Goal: Task Accomplishment & Management: Manage account settings

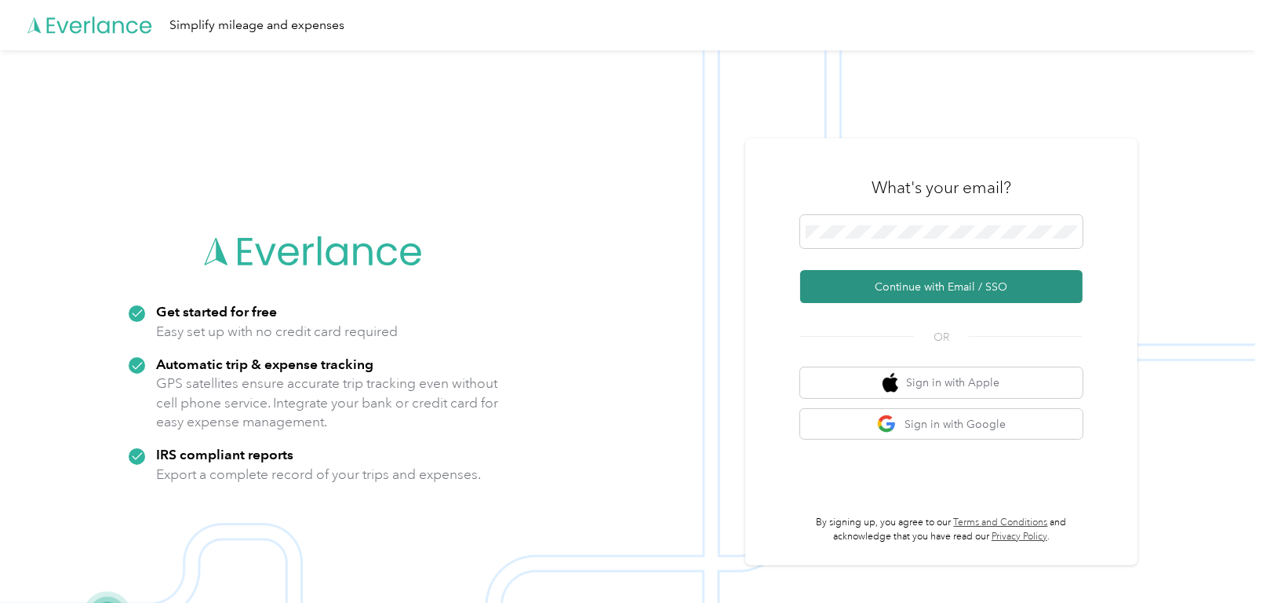
click at [871, 296] on button "Continue with Email / SSO" at bounding box center [941, 286] width 282 height 33
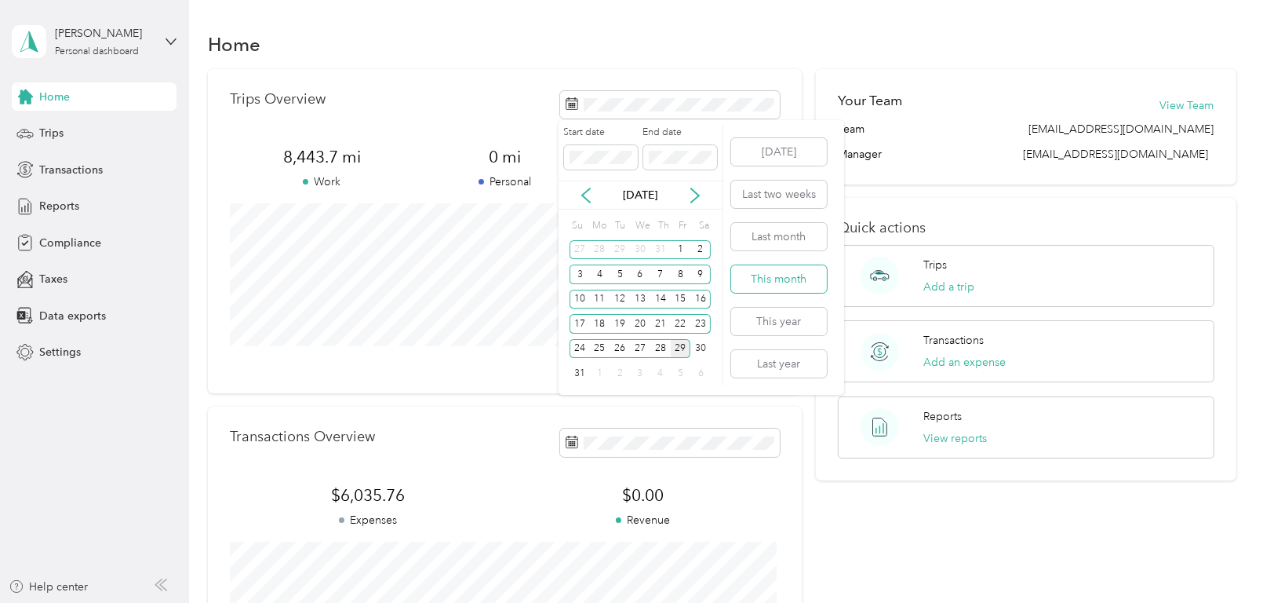
click at [773, 271] on button "This month" at bounding box center [779, 278] width 96 height 27
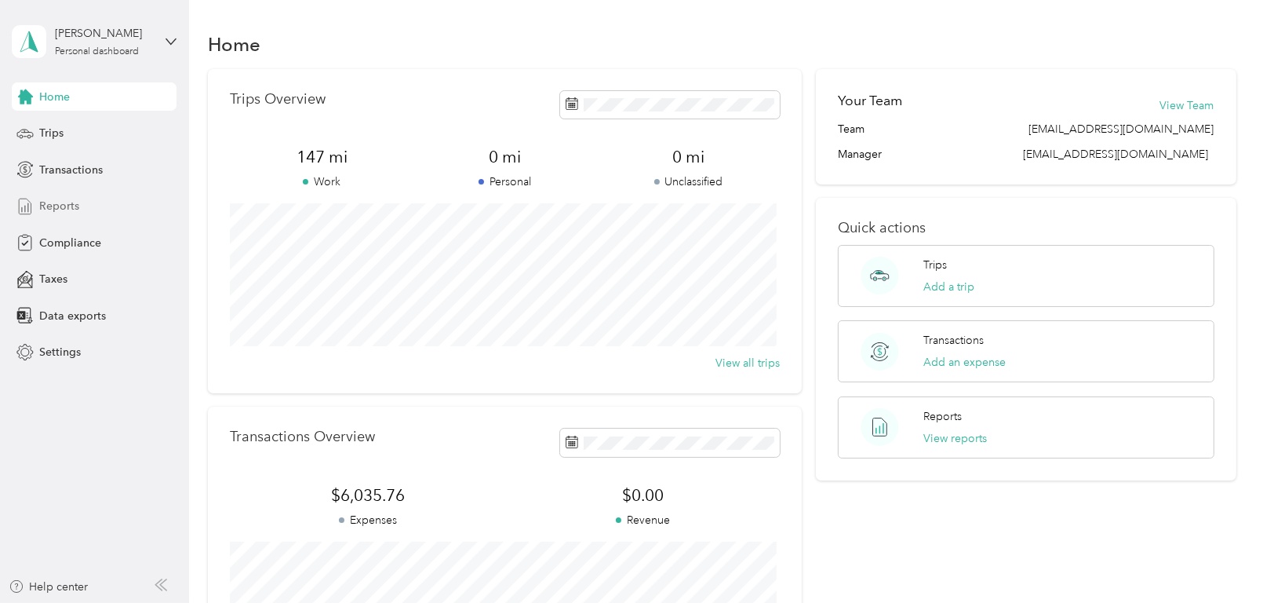
click at [45, 206] on span "Reports" at bounding box center [59, 206] width 40 height 16
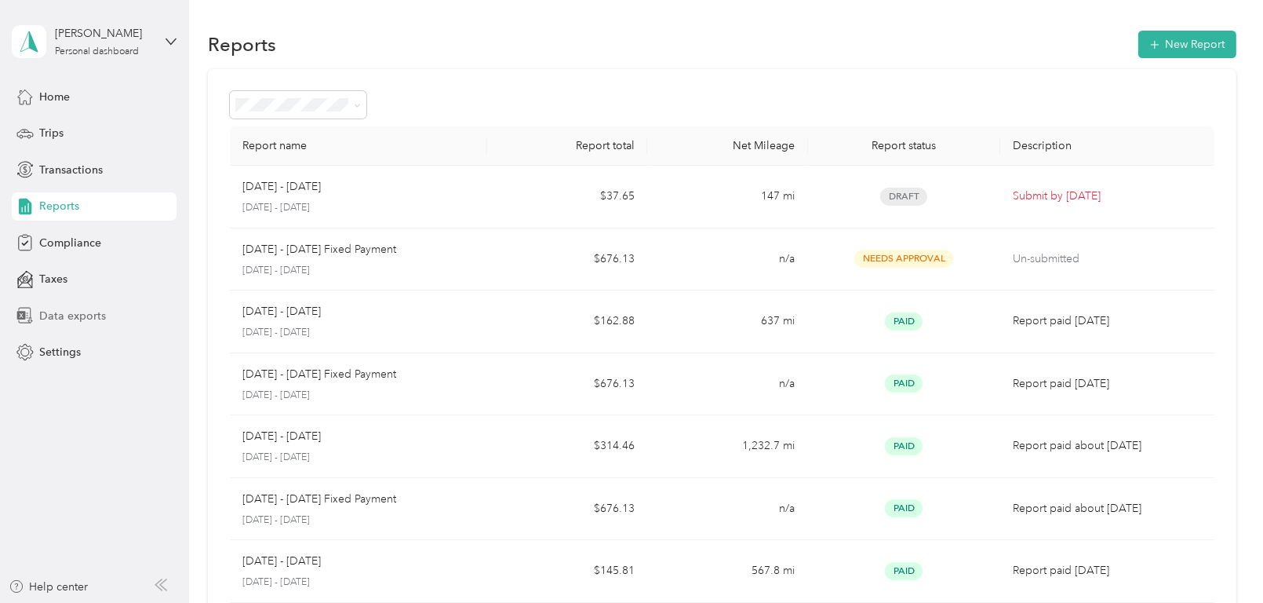
click at [76, 312] on span "Data exports" at bounding box center [72, 316] width 67 height 16
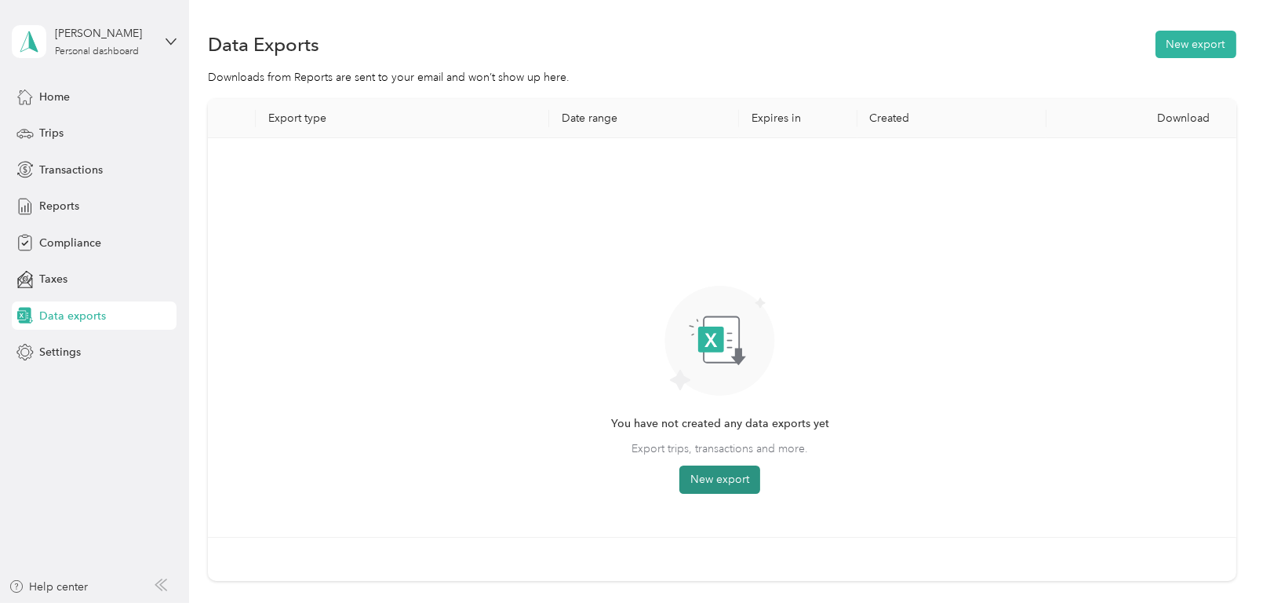
click at [711, 478] on button "New export" at bounding box center [720, 479] width 81 height 28
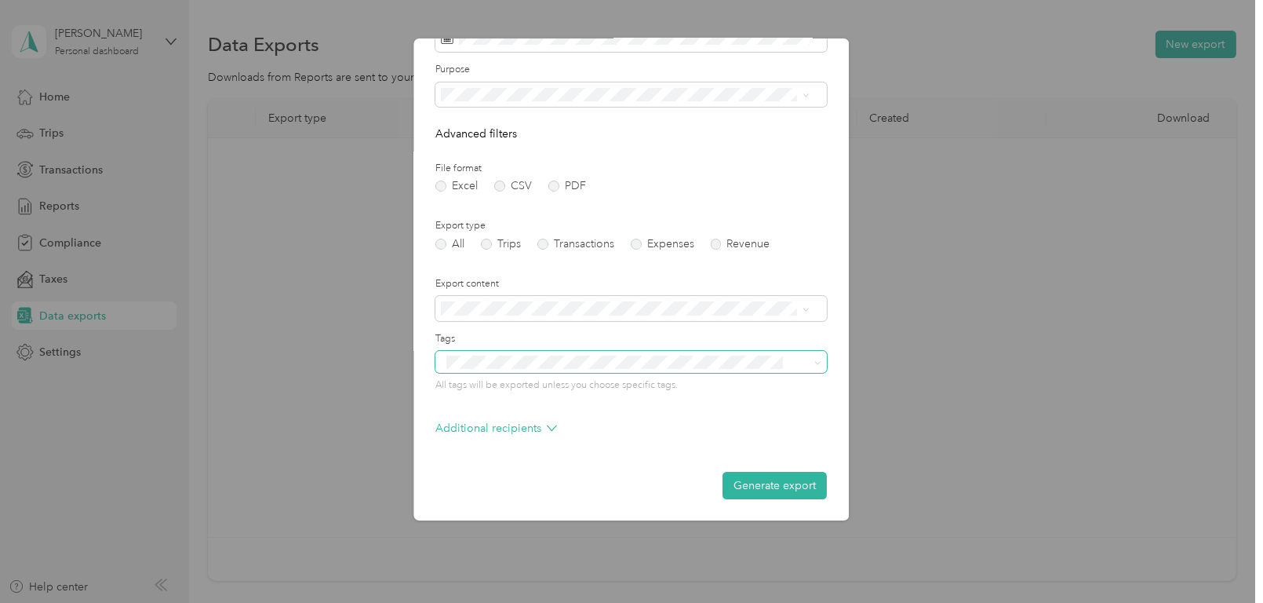
scroll to position [88, 0]
click at [752, 491] on button "Generate export" at bounding box center [775, 484] width 104 height 27
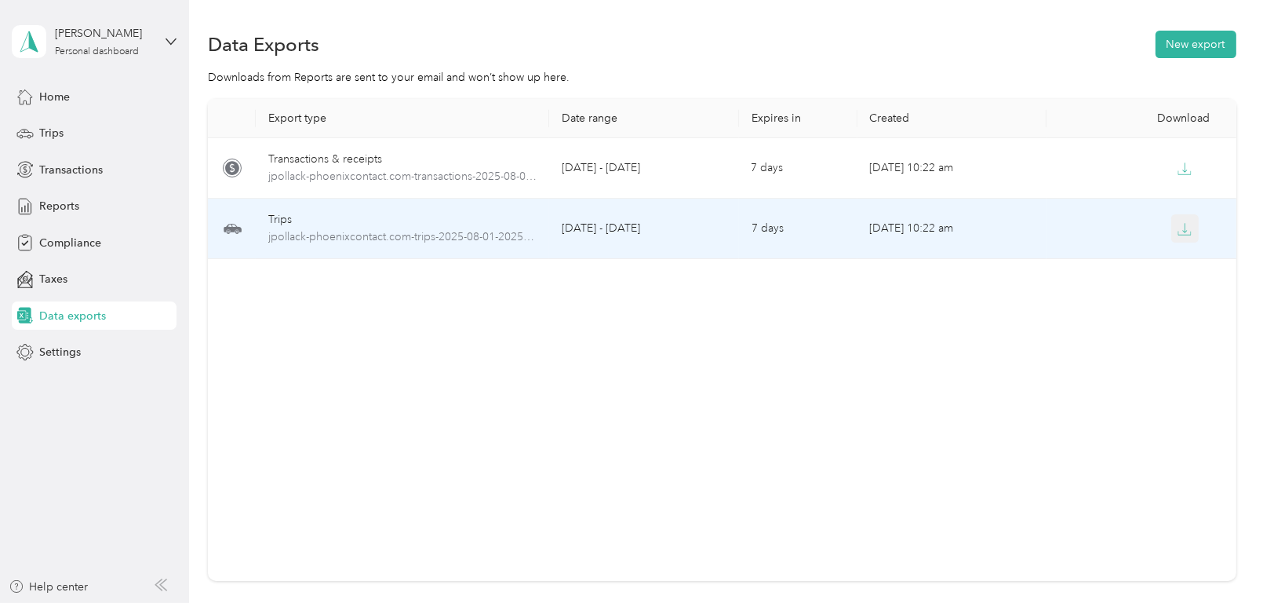
click at [1180, 228] on icon "button" at bounding box center [1185, 229] width 14 height 14
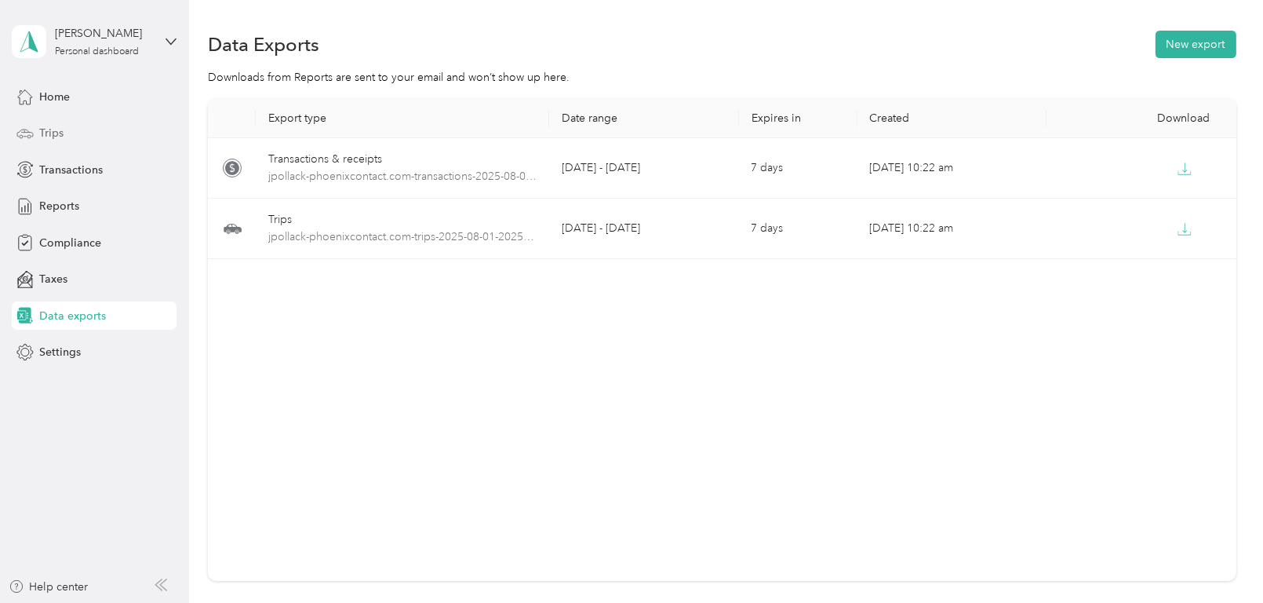
click at [48, 131] on span "Trips" at bounding box center [51, 133] width 24 height 16
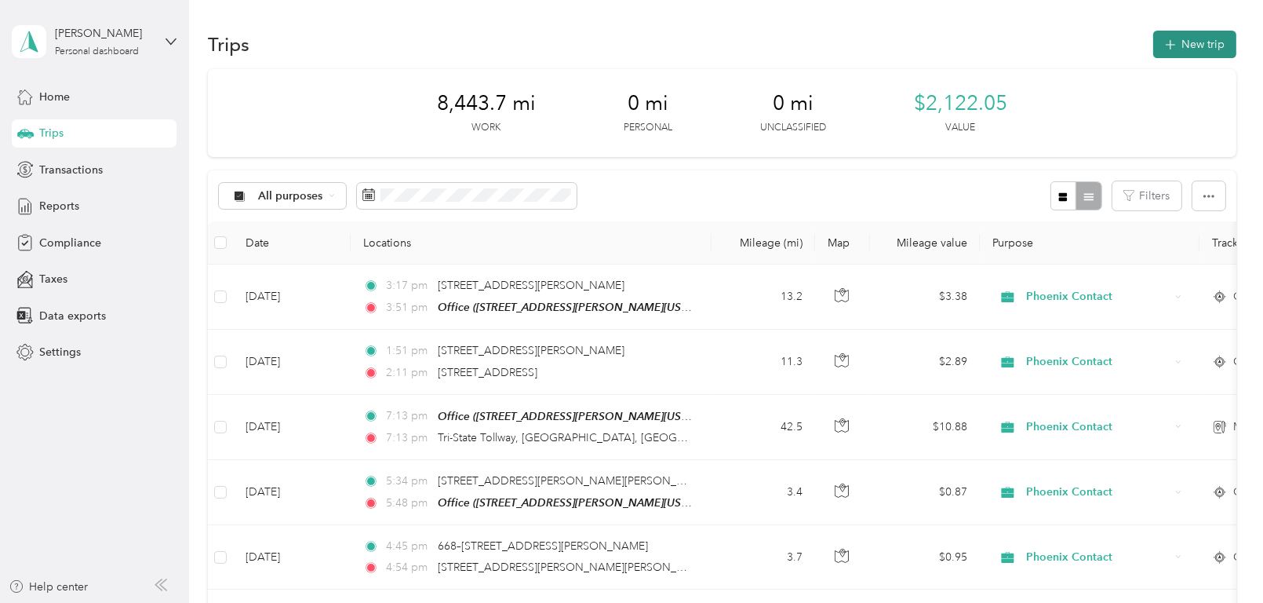
click at [1182, 44] on button "New trip" at bounding box center [1194, 44] width 83 height 27
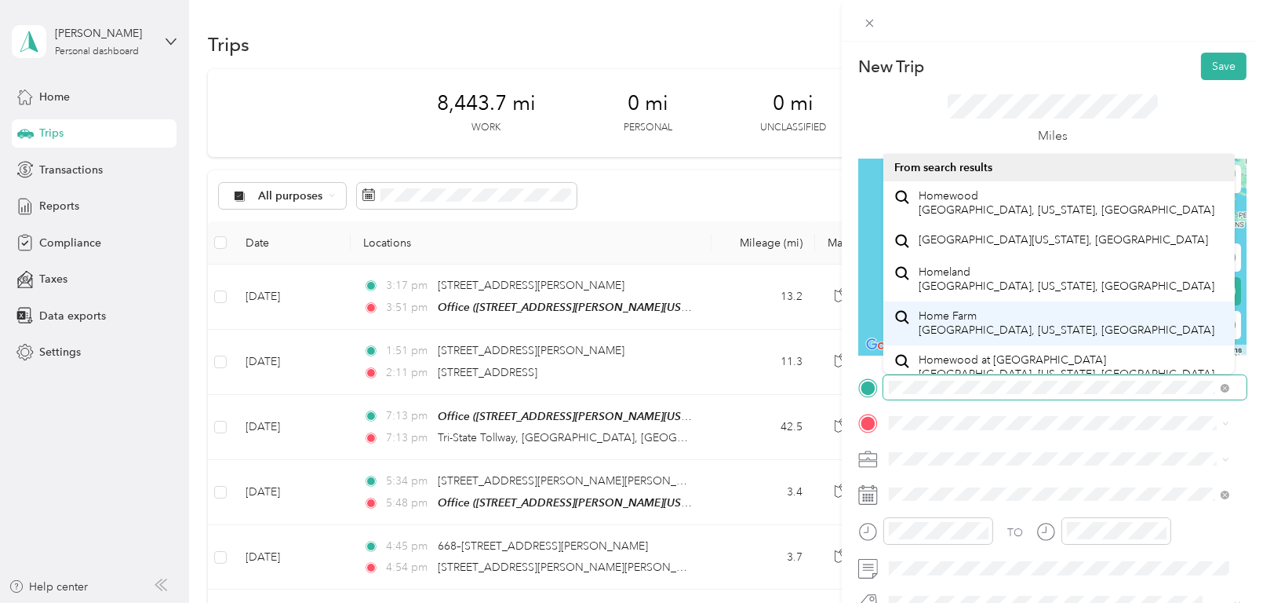
scroll to position [27, 0]
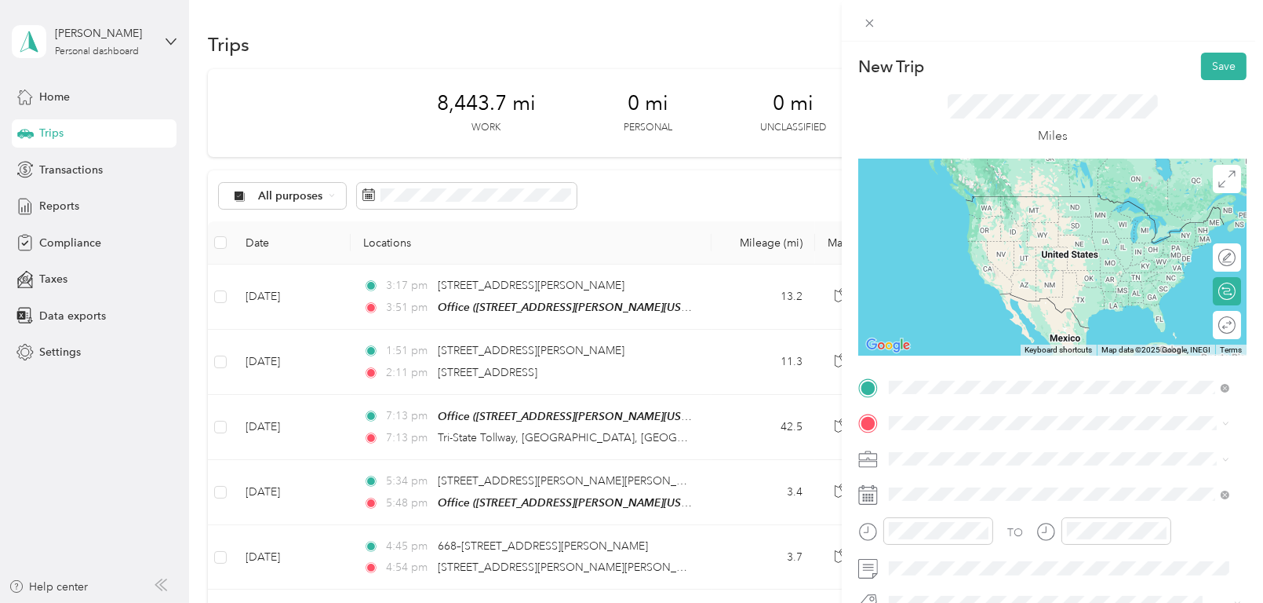
click at [934, 214] on span "[STREET_ADDRESS][PERSON_NAME][US_STATE]" at bounding box center [1041, 219] width 244 height 13
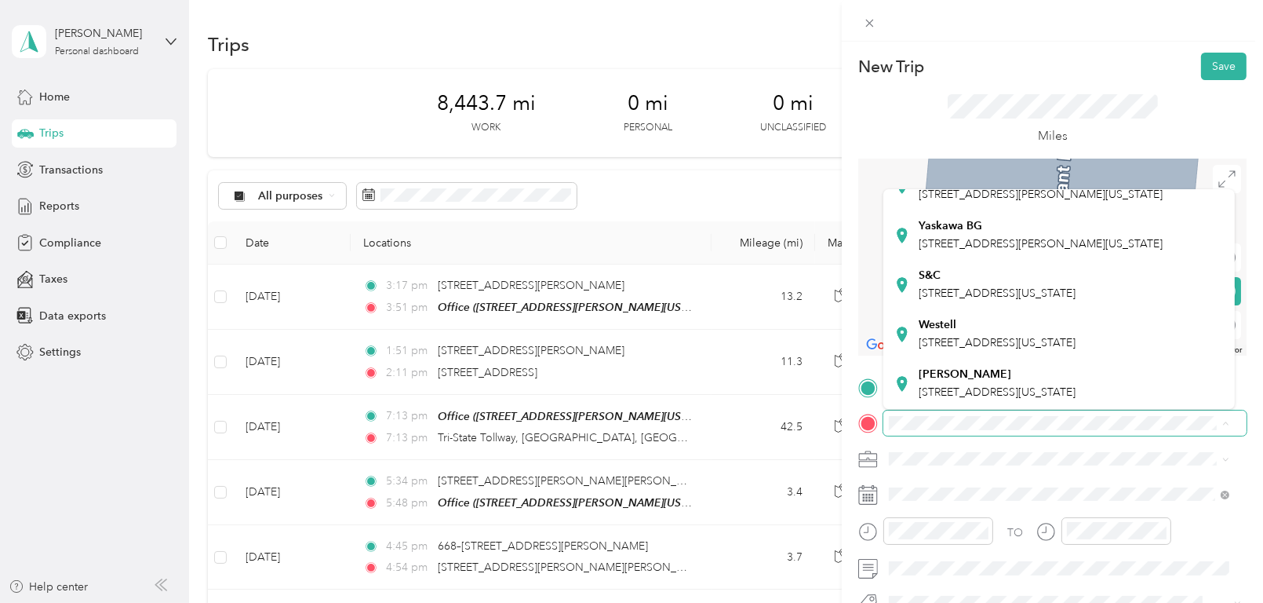
scroll to position [235, 0]
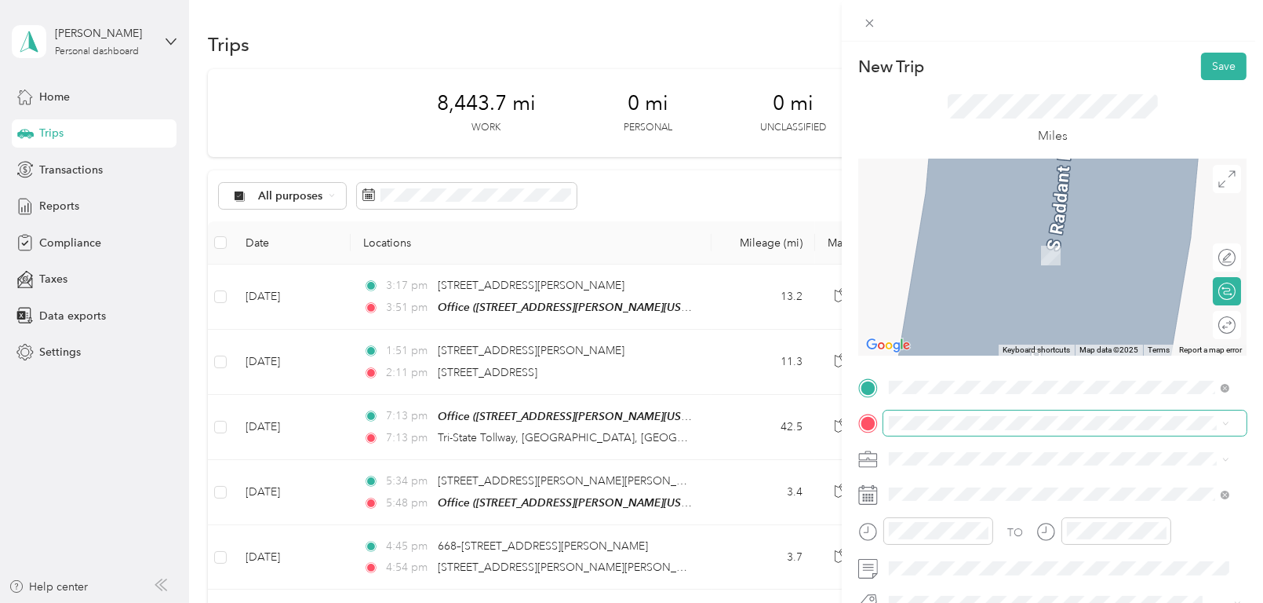
click at [920, 415] on span at bounding box center [1065, 422] width 363 height 24
click at [933, 275] on div "S&C [STREET_ADDRESS][US_STATE]" at bounding box center [997, 258] width 157 height 33
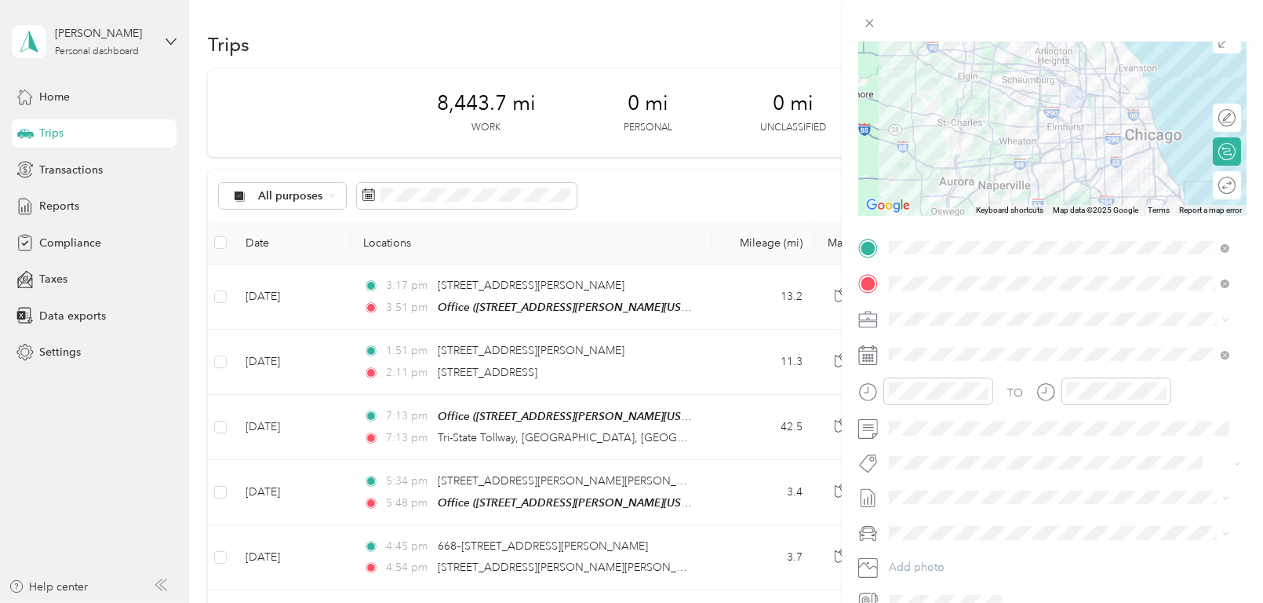
scroll to position [0, 0]
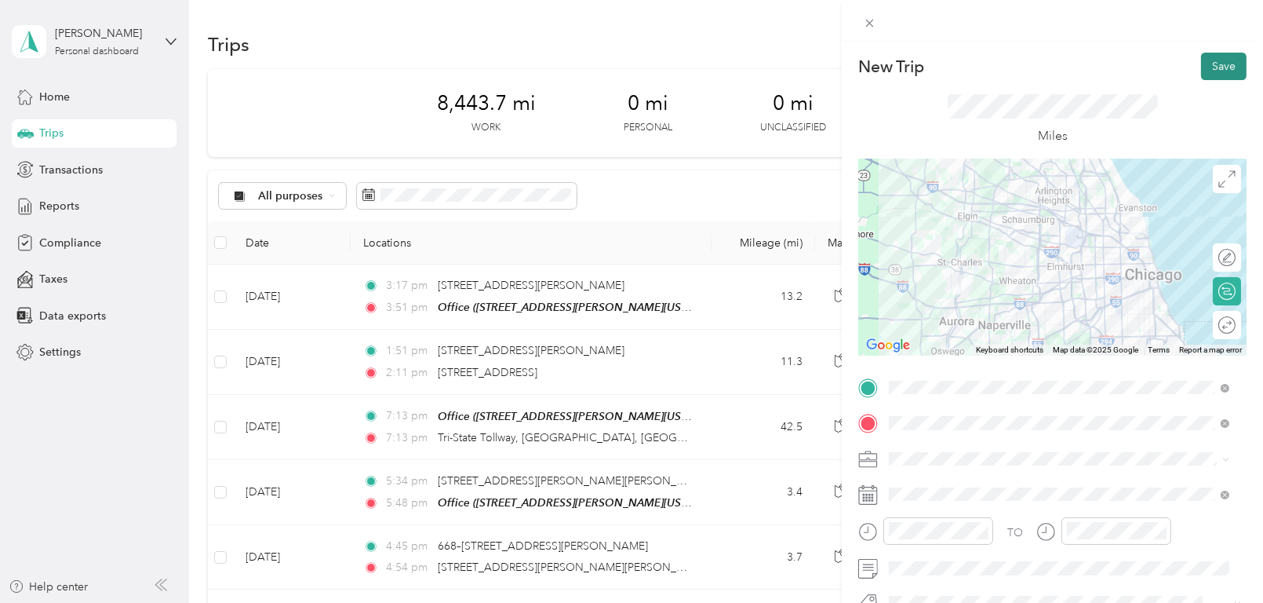
click at [1205, 70] on button "Save" at bounding box center [1224, 66] width 46 height 27
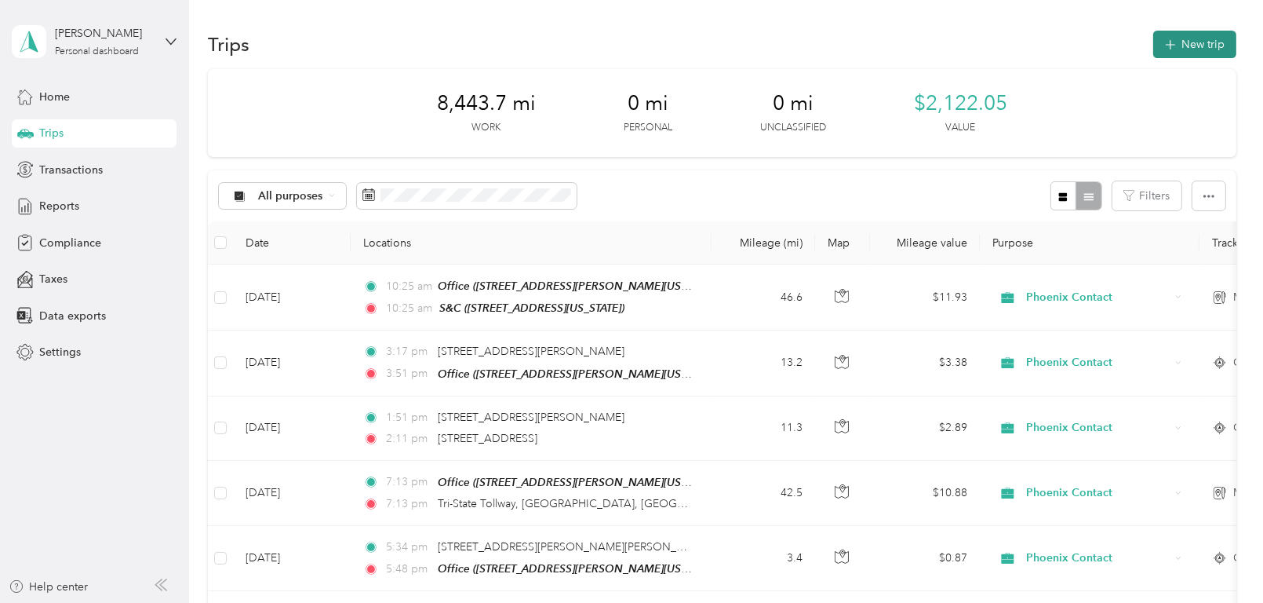
click at [1173, 50] on button "New trip" at bounding box center [1194, 44] width 83 height 27
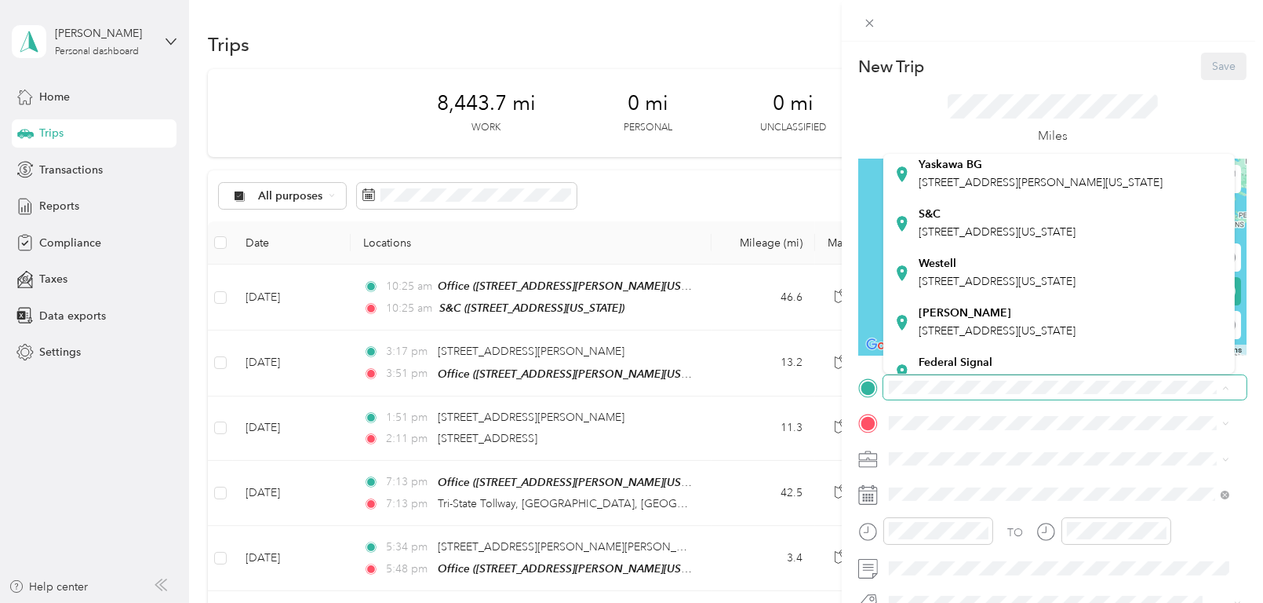
scroll to position [235, 0]
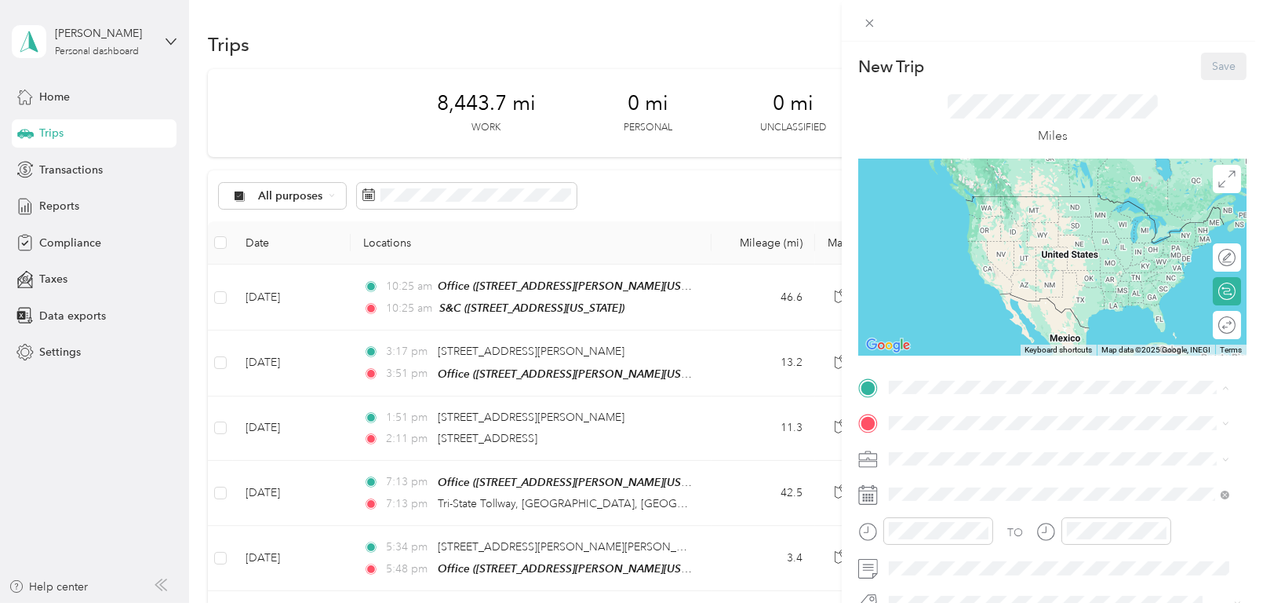
click at [943, 239] on div "S&C [STREET_ADDRESS][US_STATE]" at bounding box center [997, 222] width 157 height 33
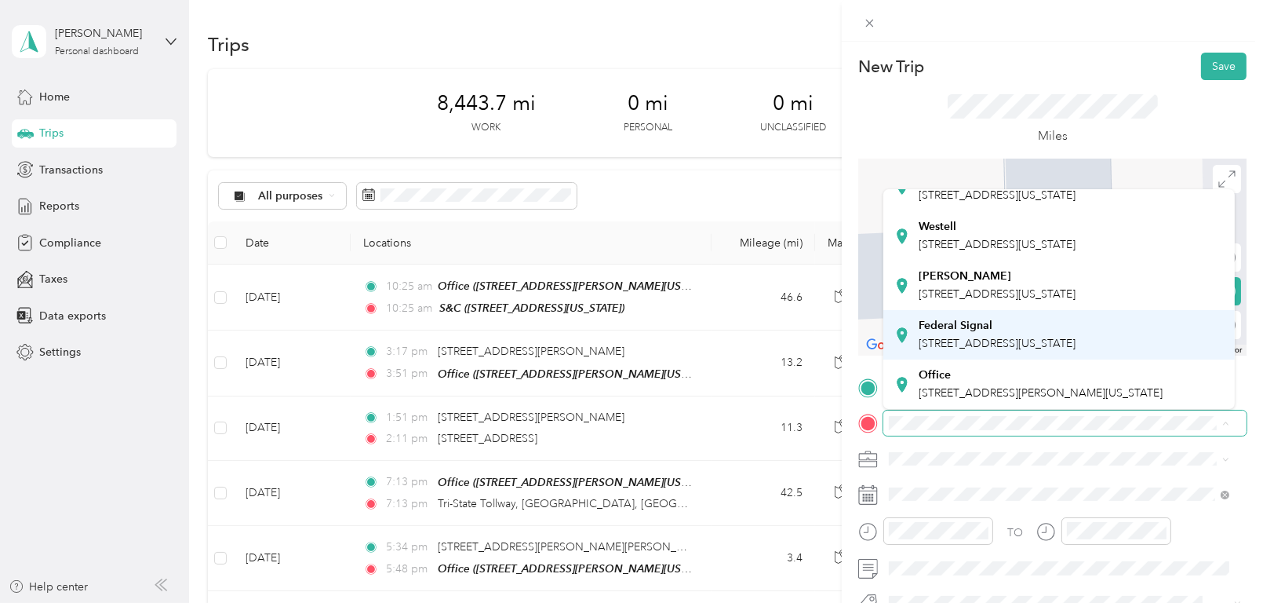
scroll to position [472, 0]
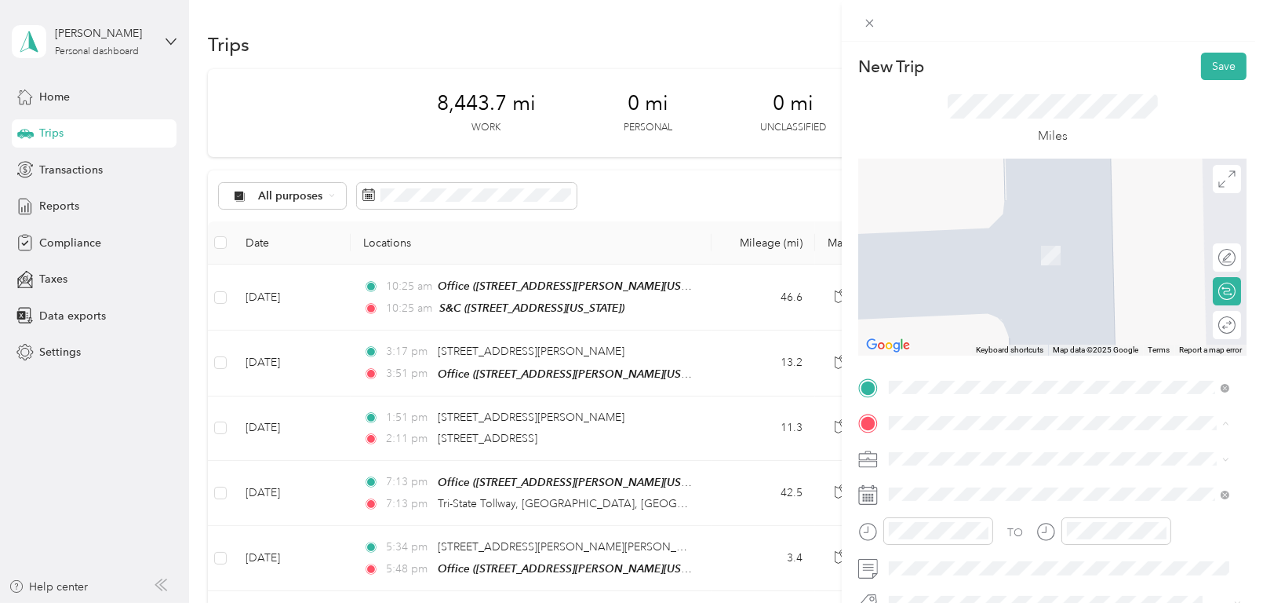
click at [951, 382] on div "Office [STREET_ADDRESS][PERSON_NAME][US_STATE]" at bounding box center [1041, 384] width 244 height 33
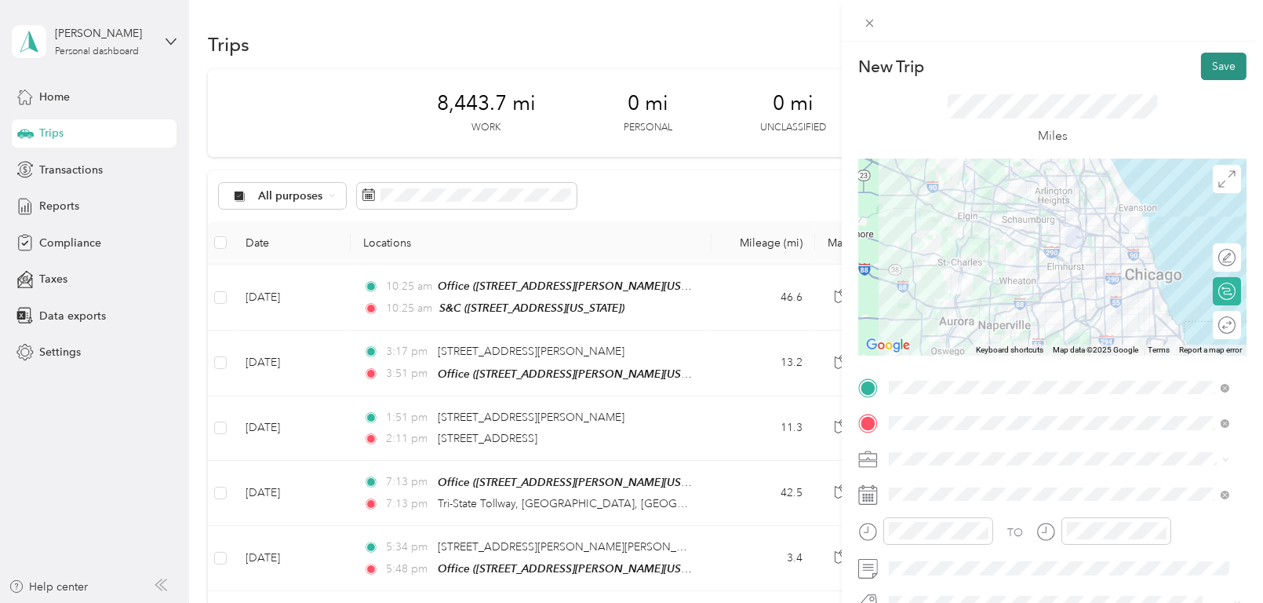
click at [1212, 60] on button "Save" at bounding box center [1224, 66] width 46 height 27
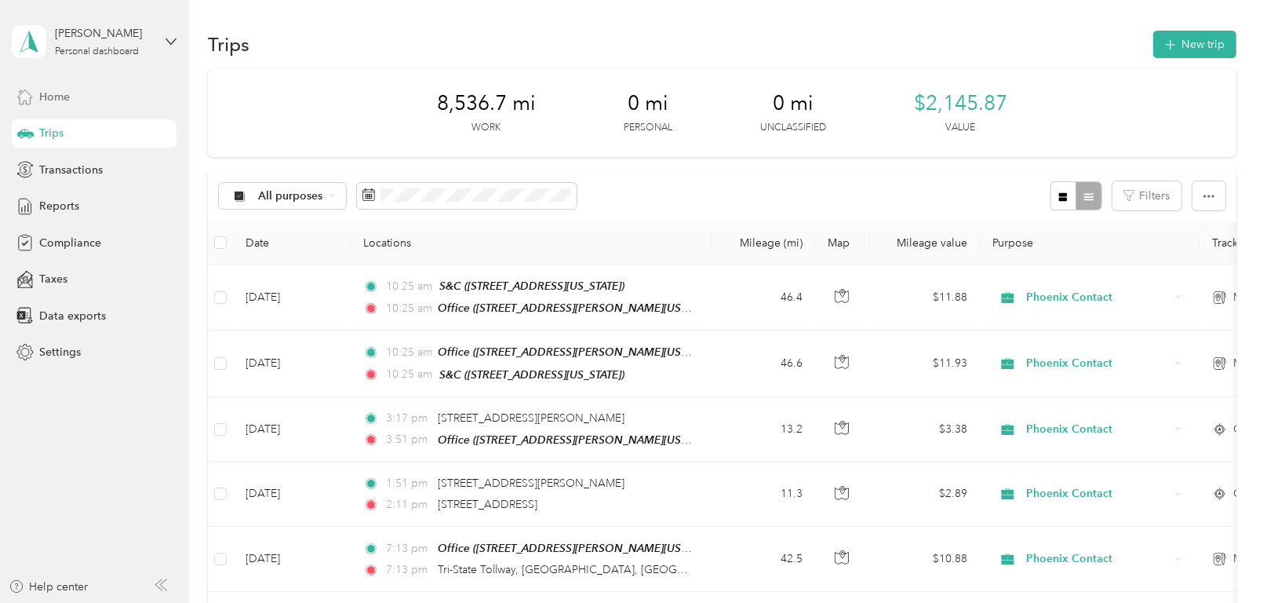
click at [79, 100] on div "Home" at bounding box center [94, 96] width 165 height 28
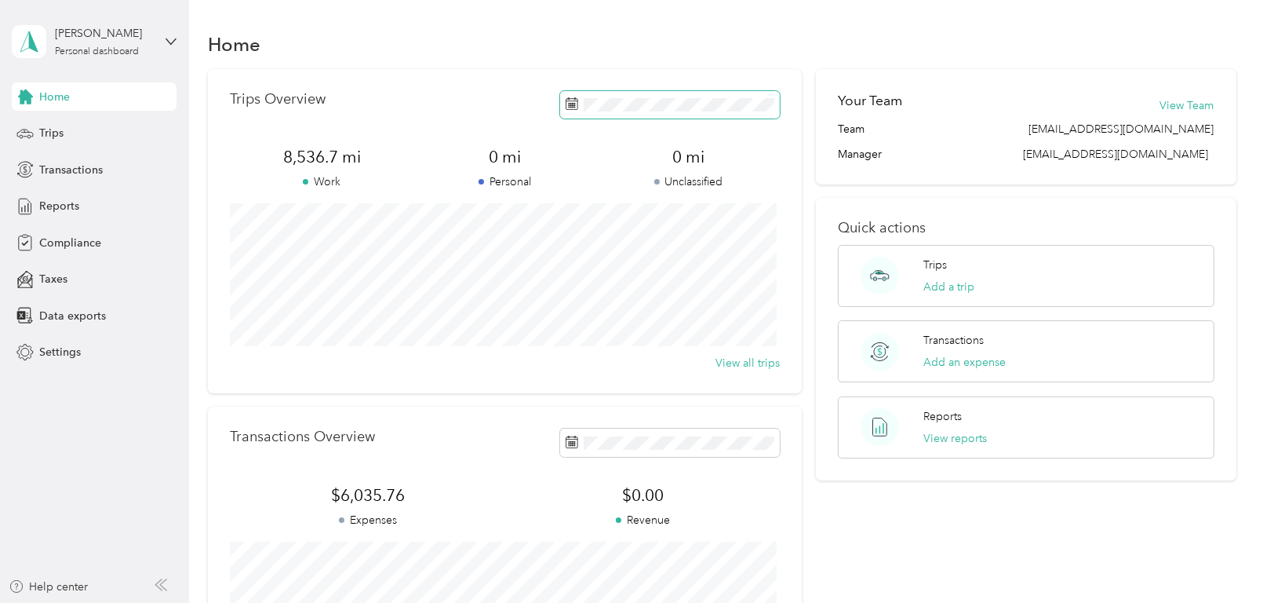
click at [659, 114] on span at bounding box center [670, 104] width 220 height 27
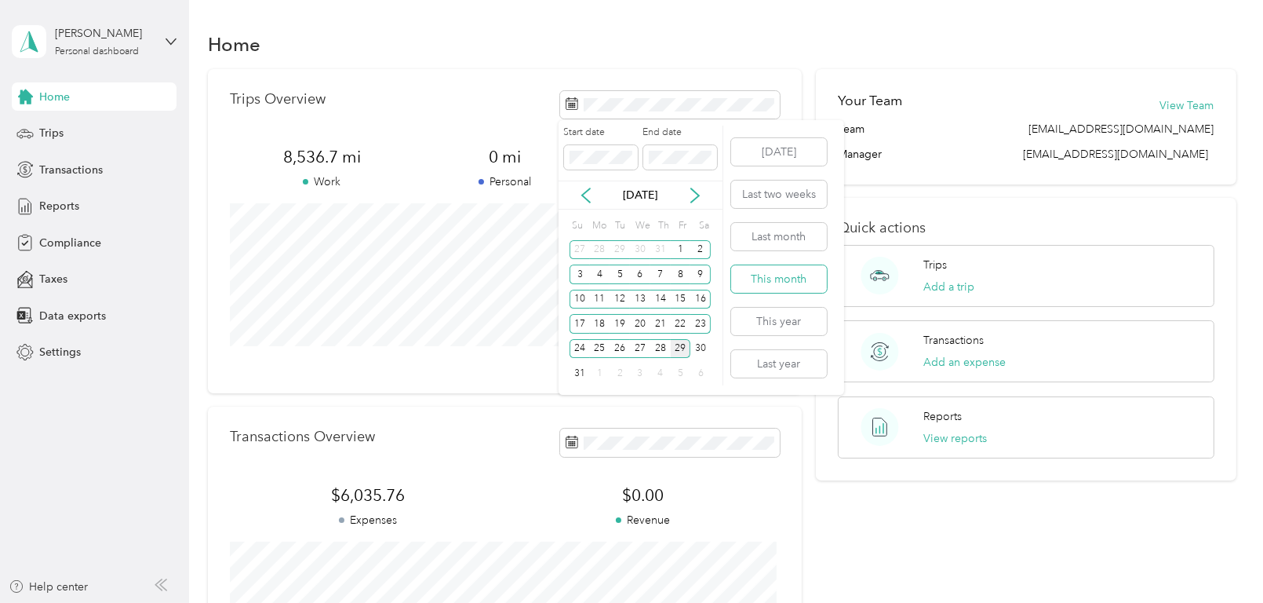
click at [778, 270] on button "This month" at bounding box center [779, 278] width 96 height 27
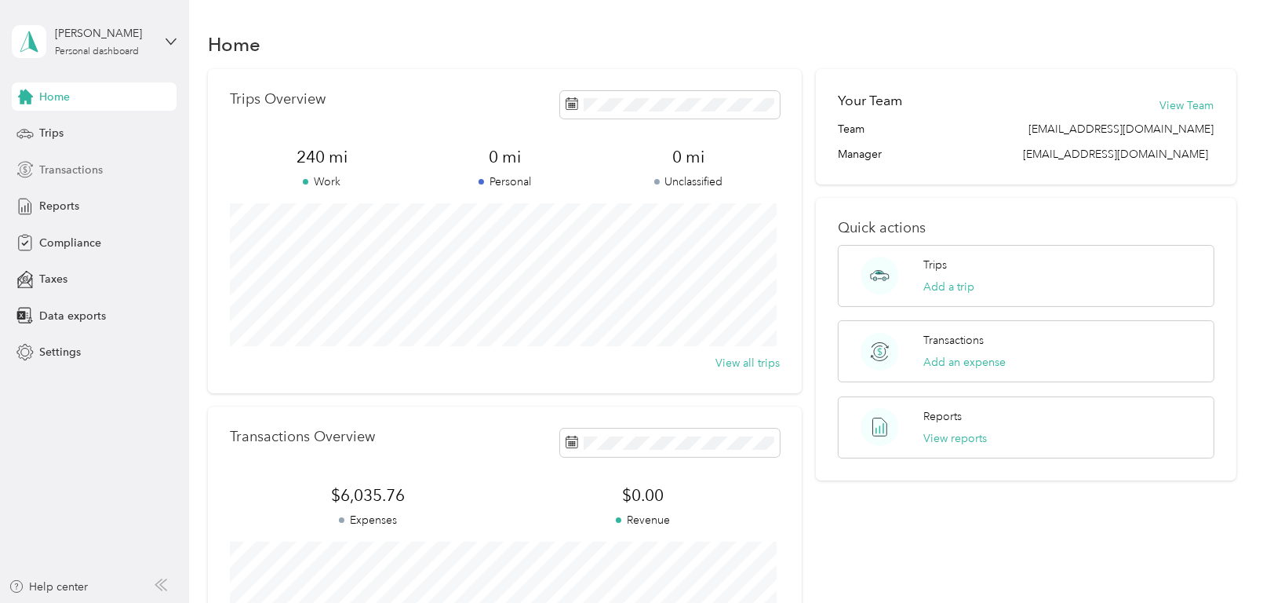
click at [69, 172] on span "Transactions" at bounding box center [71, 170] width 64 height 16
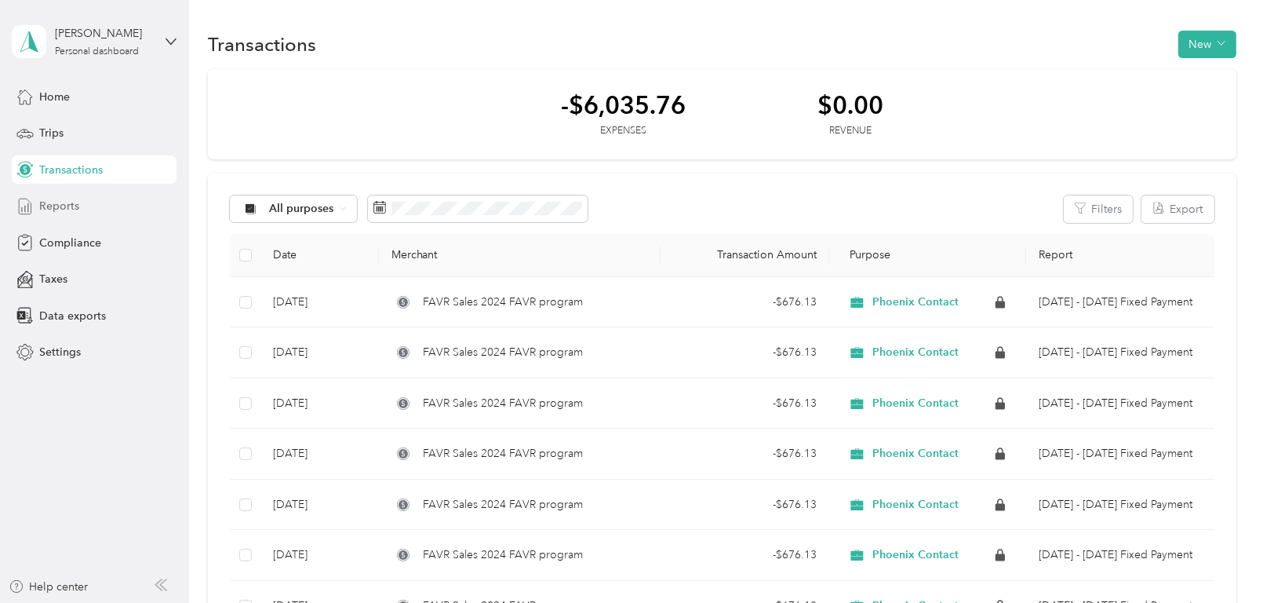
click at [71, 206] on span "Reports" at bounding box center [59, 206] width 40 height 16
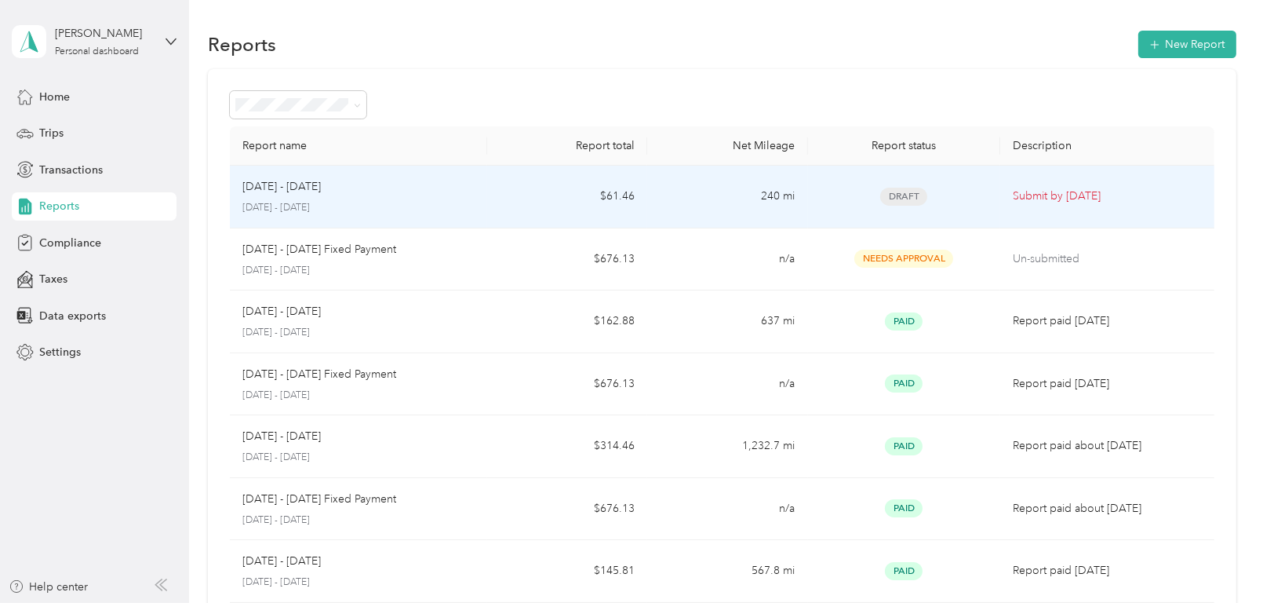
click at [971, 197] on div "Draft" at bounding box center [904, 197] width 167 height 18
